Goal: Task Accomplishment & Management: Manage account settings

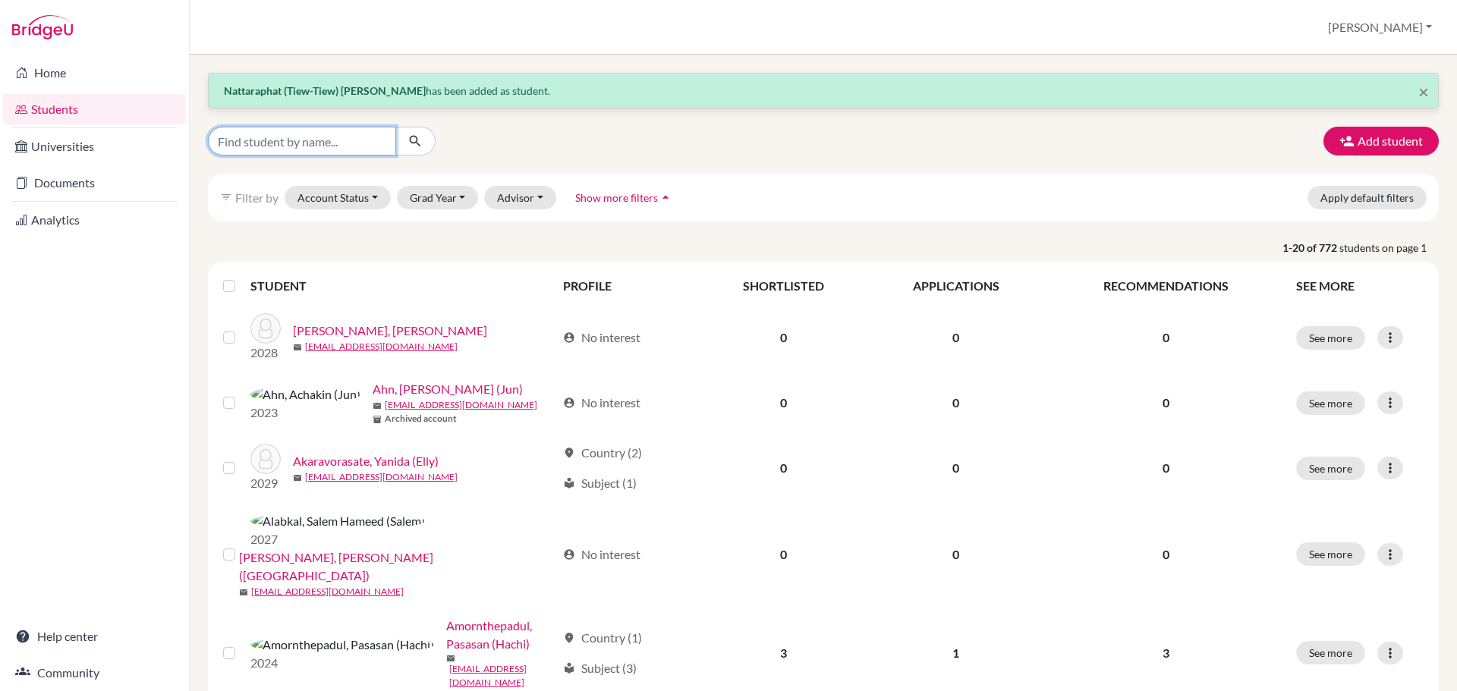
click at [304, 149] on input "Find student by name..." at bounding box center [302, 141] width 188 height 29
click at [303, 149] on input "Find student by name..." at bounding box center [302, 141] width 188 height 29
type input "[PERSON_NAME]"
click button "submit" at bounding box center [415, 141] width 40 height 29
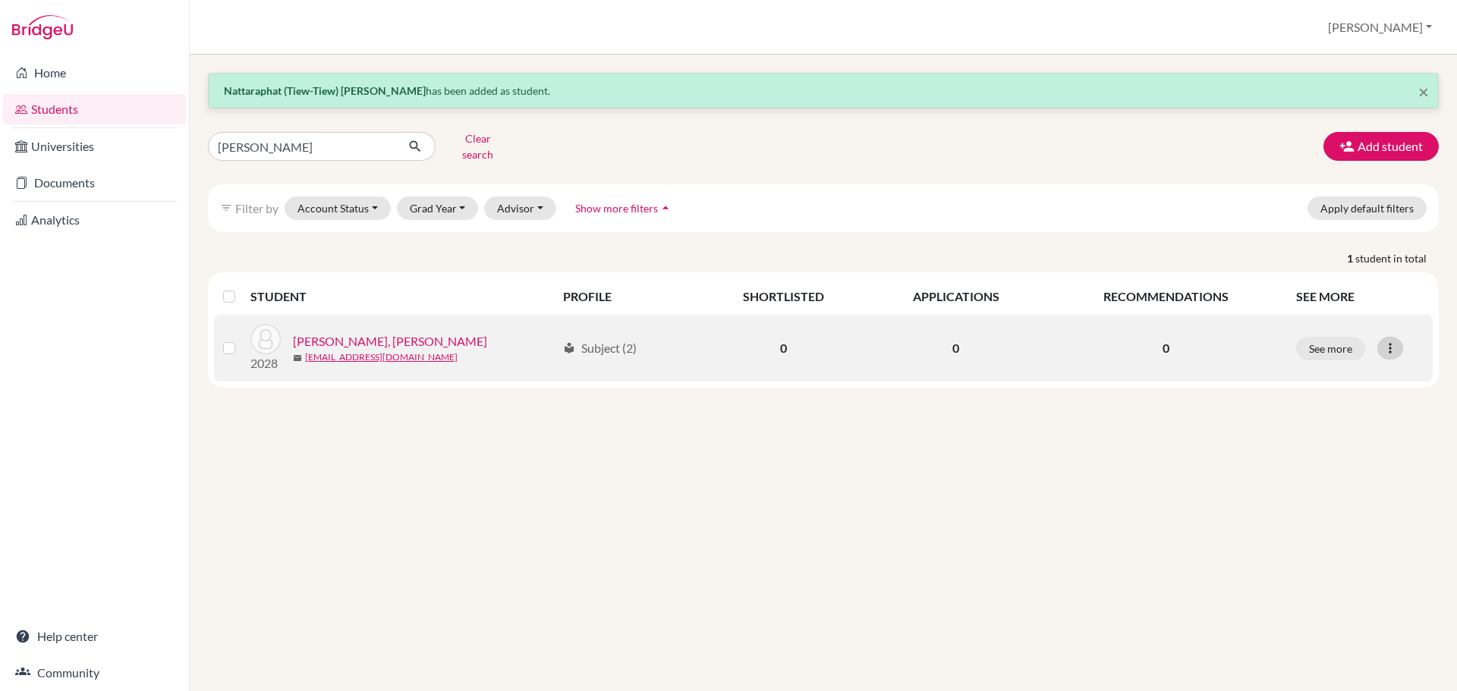
click at [1398, 337] on div at bounding box center [1390, 348] width 26 height 23
click at [1350, 423] on button "Reset Password" at bounding box center [1324, 429] width 120 height 24
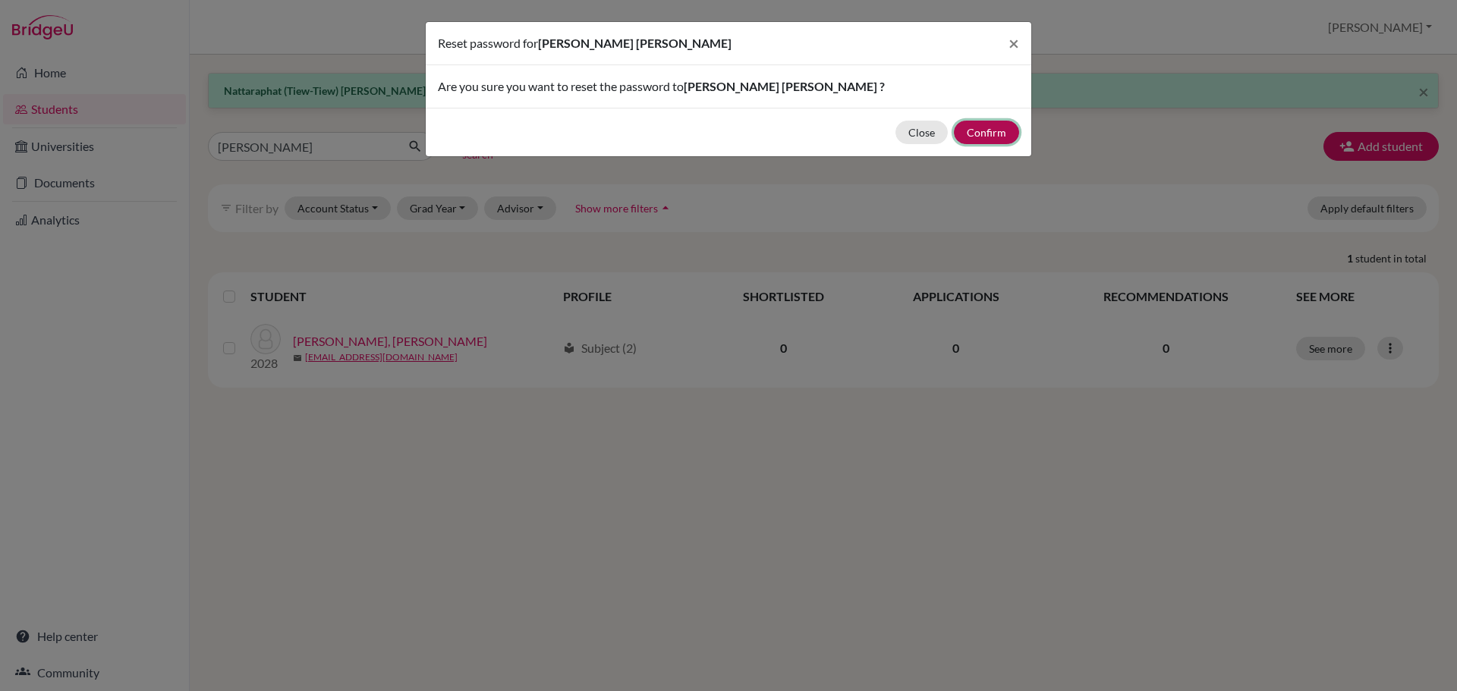
click at [986, 138] on button "Confirm" at bounding box center [986, 133] width 65 height 24
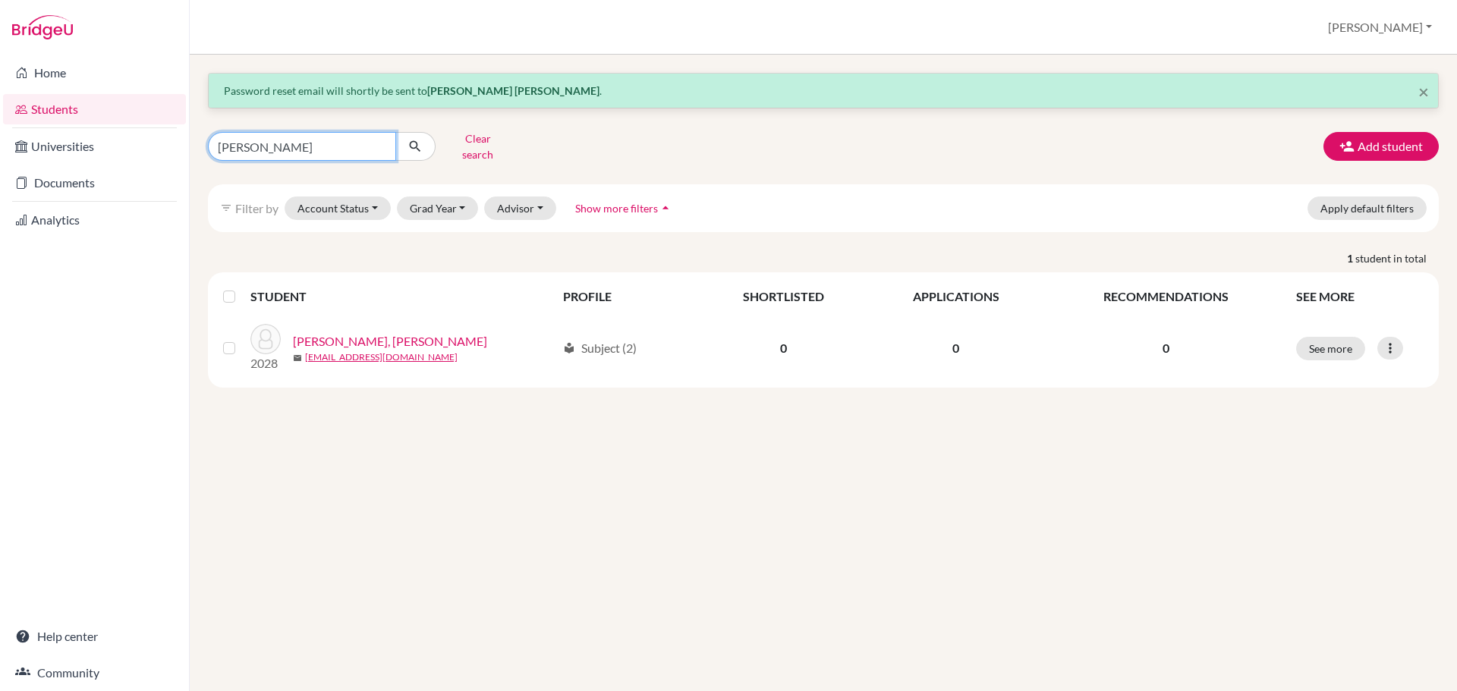
click at [271, 132] on input "[PERSON_NAME]" at bounding box center [302, 146] width 188 height 29
drag, startPoint x: 278, startPoint y: 145, endPoint x: 284, endPoint y: 138, distance: 9.1
click at [282, 143] on input "[PERSON_NAME]" at bounding box center [302, 146] width 188 height 29
click at [284, 138] on input "[PERSON_NAME]" at bounding box center [302, 146] width 188 height 29
click at [284, 137] on input "[PERSON_NAME]" at bounding box center [302, 146] width 188 height 29
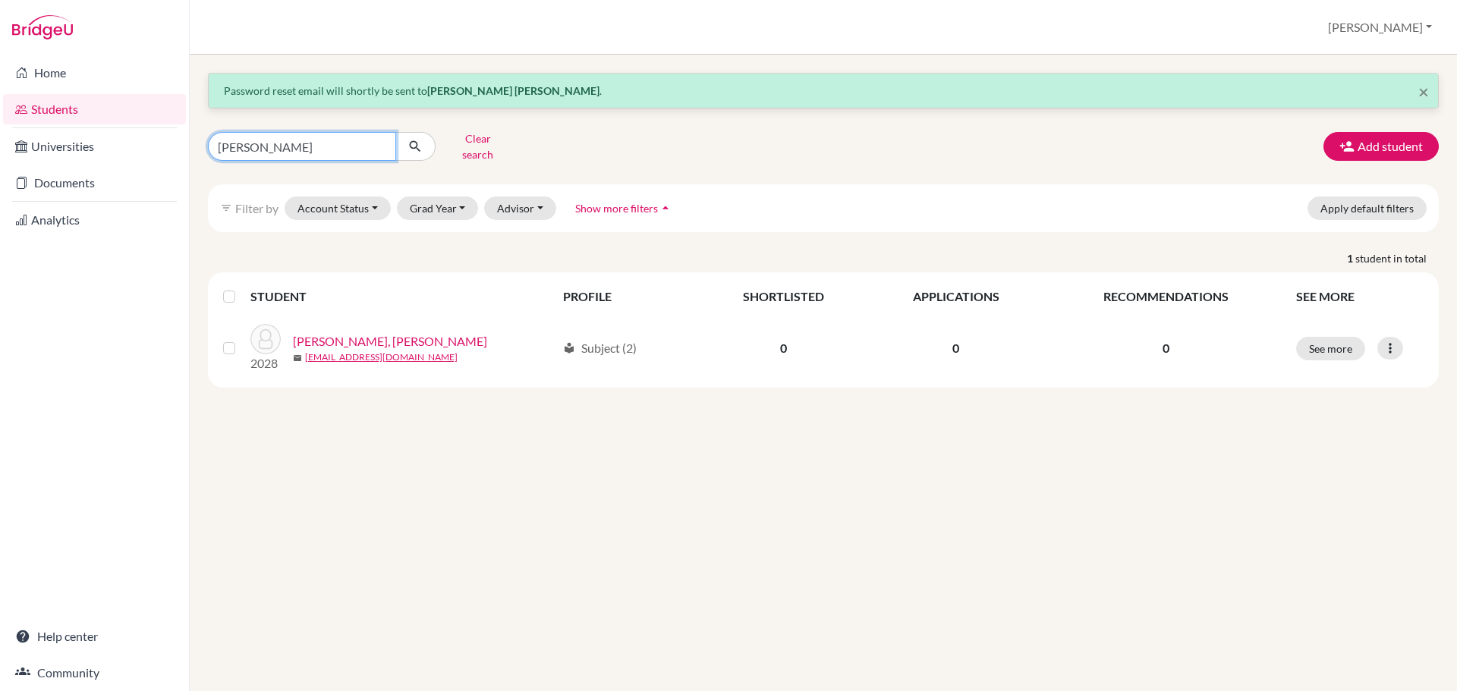
type input "[PERSON_NAME]"
click button "submit" at bounding box center [415, 146] width 40 height 29
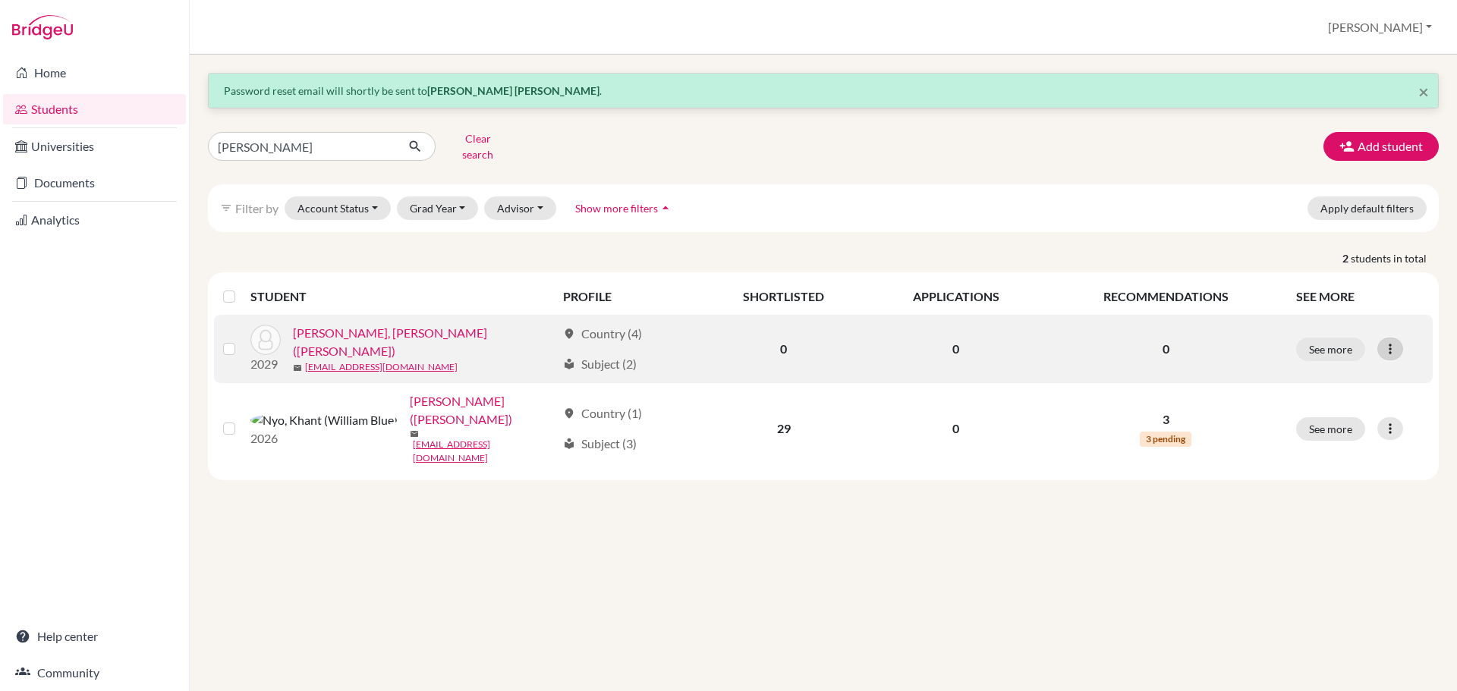
click at [1394, 338] on div at bounding box center [1390, 349] width 26 height 23
click at [1341, 378] on button "Edit student" at bounding box center [1324, 380] width 120 height 24
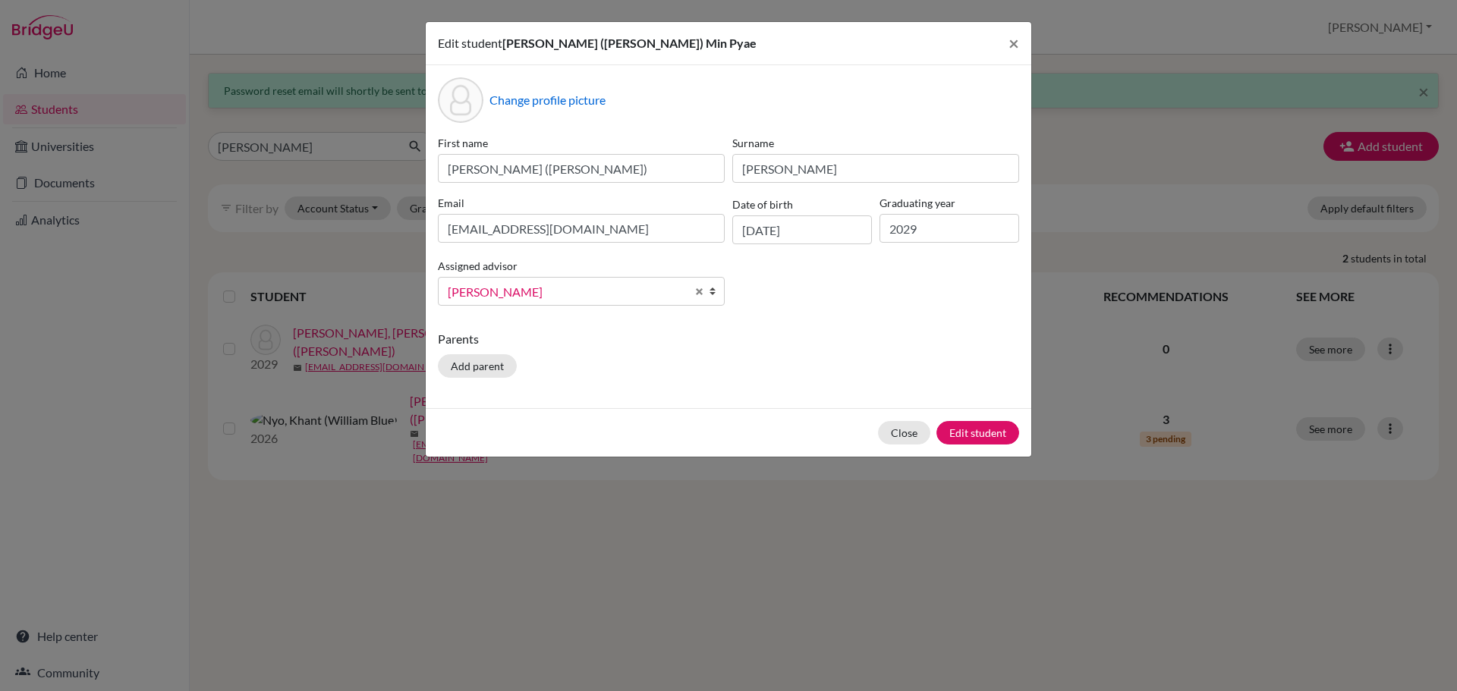
click at [894, 417] on div "Close Edit student" at bounding box center [728, 432] width 605 height 49
click at [894, 426] on button "Close" at bounding box center [904, 433] width 52 height 24
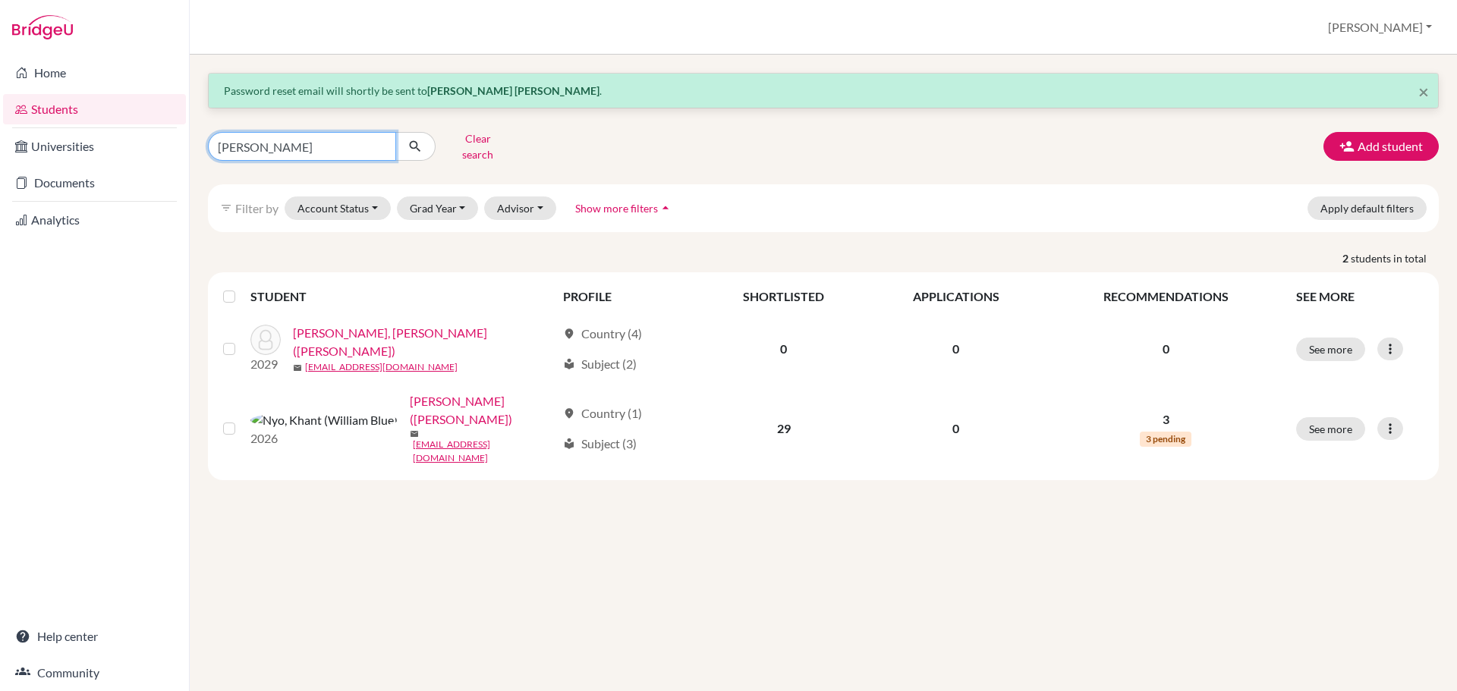
click at [325, 143] on input "[PERSON_NAME]" at bounding box center [302, 146] width 188 height 29
click at [324, 143] on input "[PERSON_NAME]" at bounding box center [302, 146] width 188 height 29
click at [323, 143] on input "[PERSON_NAME]" at bounding box center [302, 146] width 188 height 29
type input "myat"
click button "submit" at bounding box center [415, 146] width 40 height 29
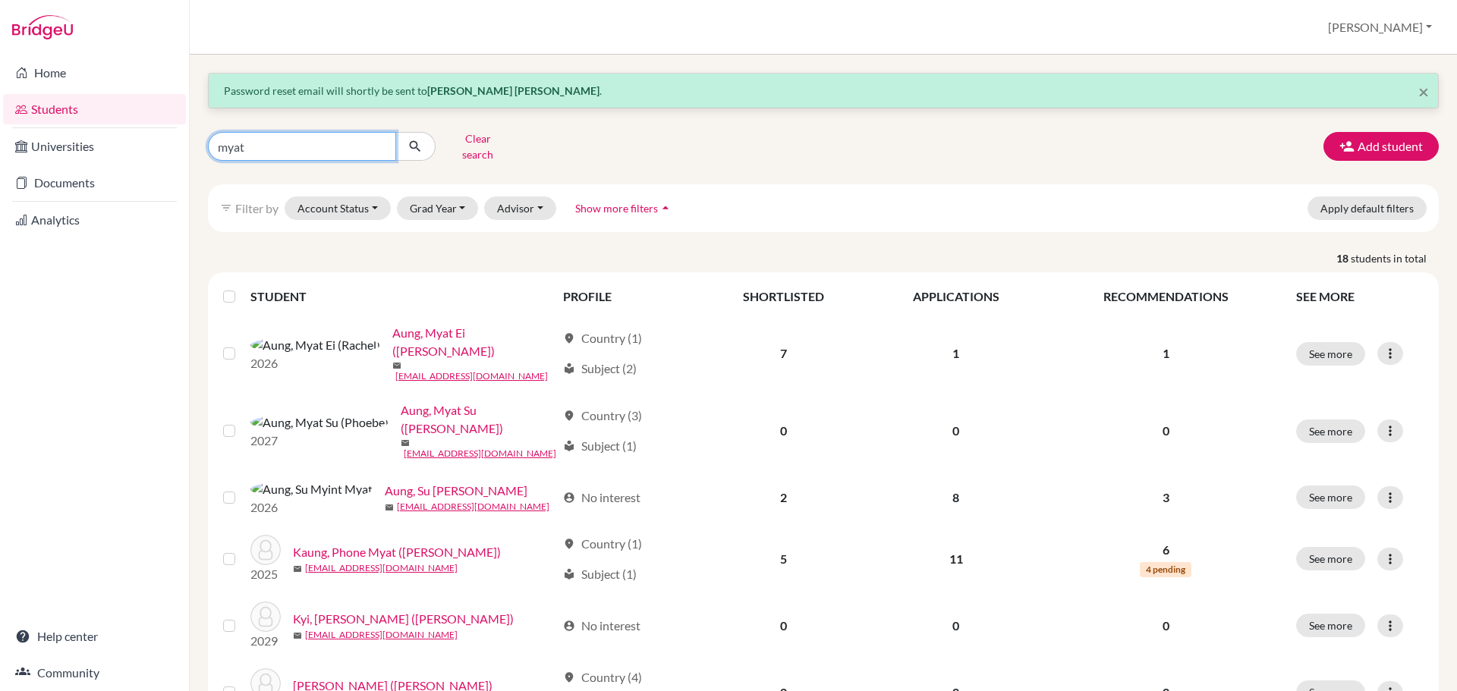
click at [299, 146] on input "myat" at bounding box center [302, 146] width 188 height 29
type input "myat phone"
click button "submit" at bounding box center [415, 146] width 40 height 29
